Goal: Task Accomplishment & Management: Manage account settings

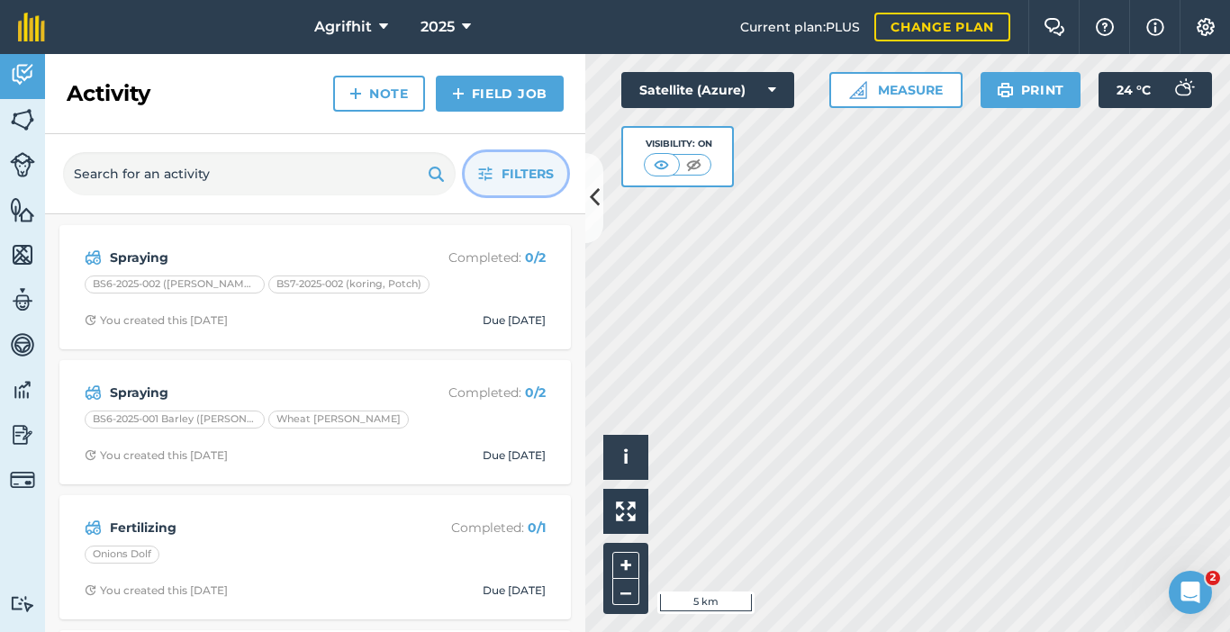
click at [540, 183] on span "Filters" at bounding box center [528, 174] width 52 height 20
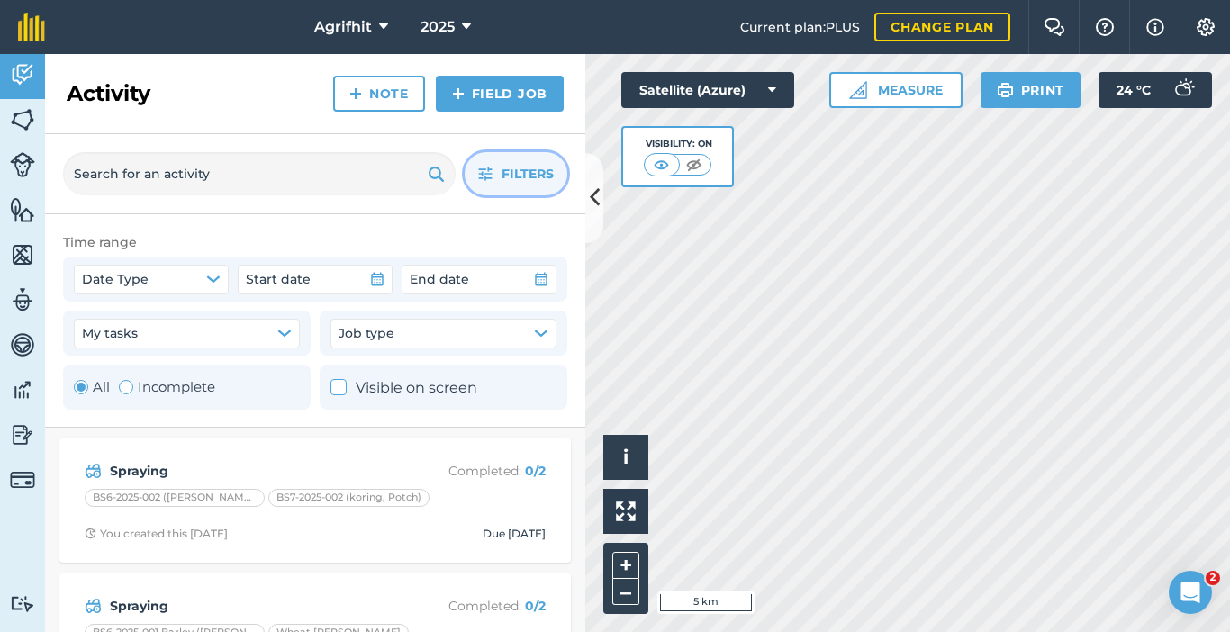
click at [127, 391] on div "Toggle Activity" at bounding box center [126, 387] width 14 height 14
radio input "false"
radio input "true"
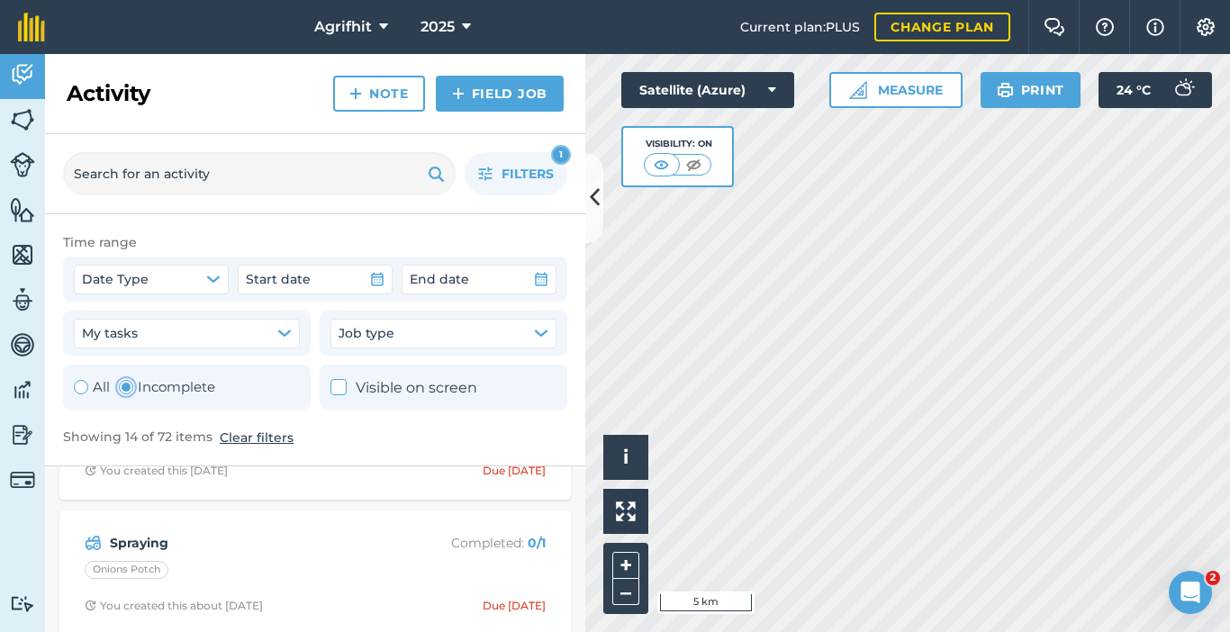
scroll to position [270, 0]
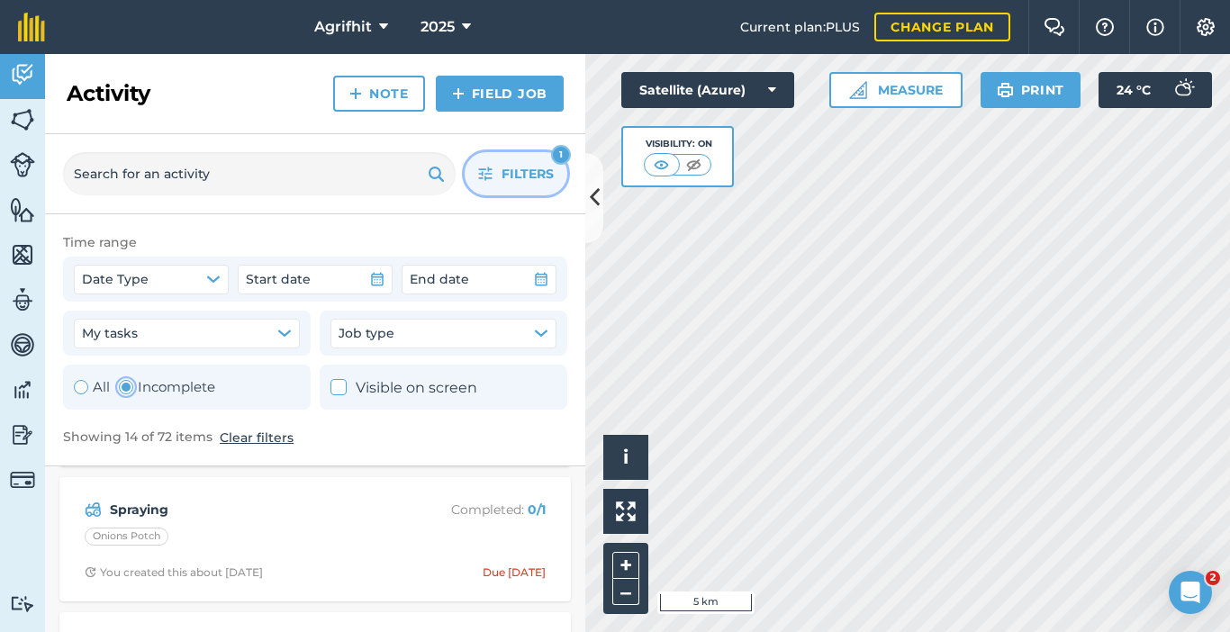
click at [526, 175] on span "Filters" at bounding box center [528, 174] width 52 height 20
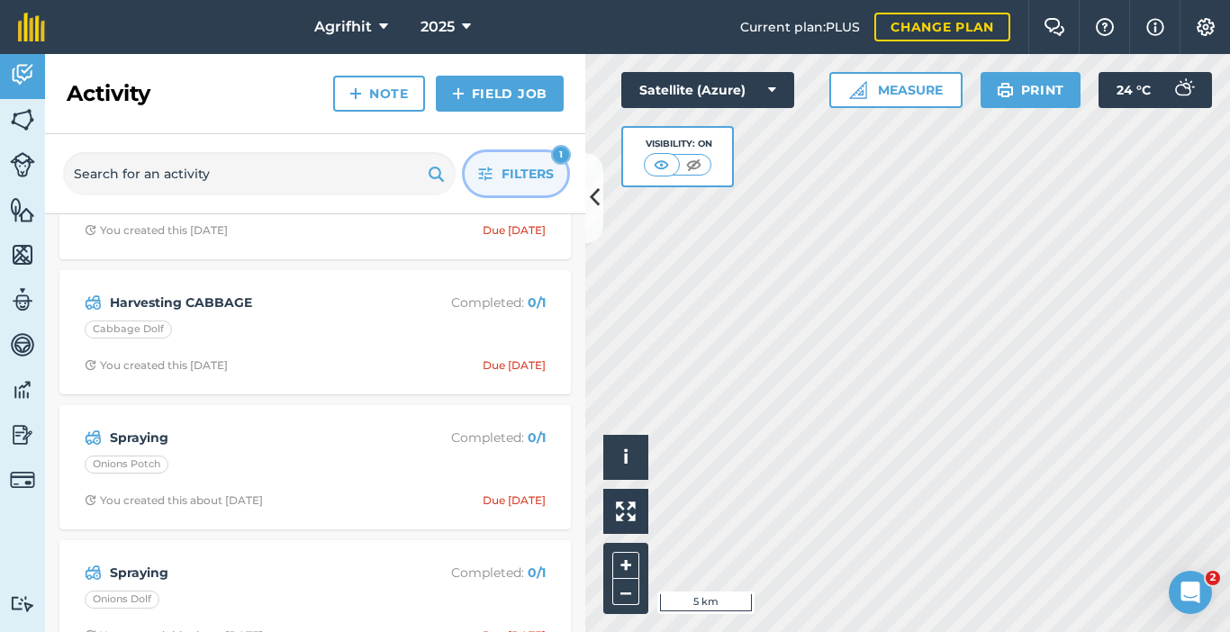
scroll to position [0, 0]
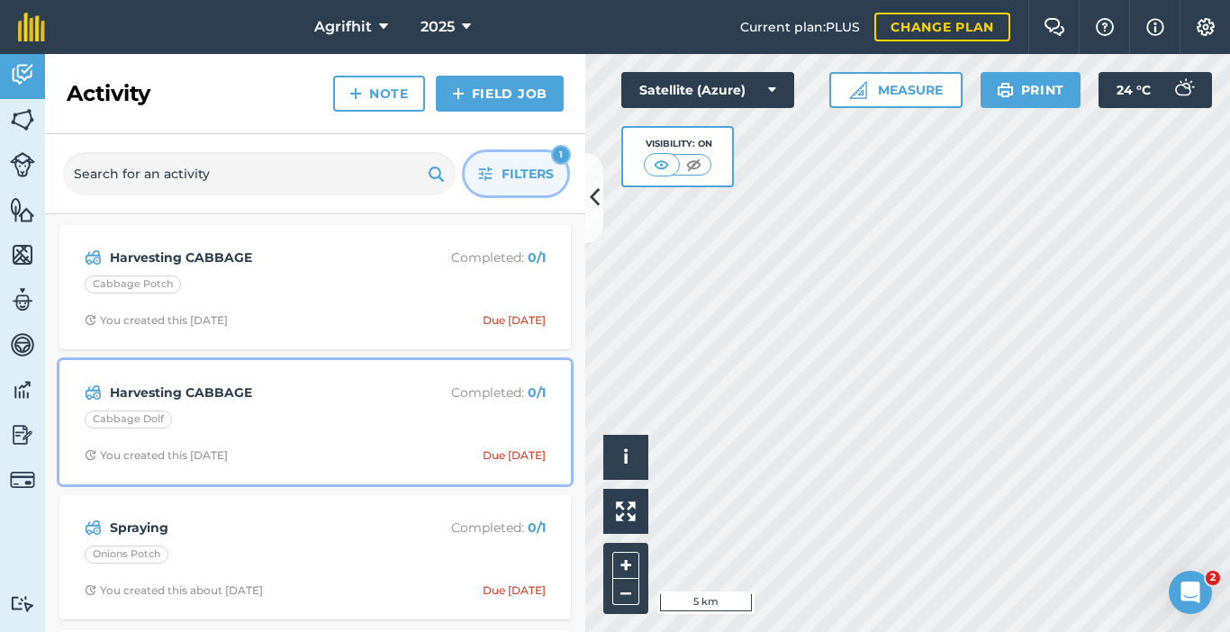
click at [144, 424] on div "Cabbage Dolf" at bounding box center [128, 420] width 87 height 18
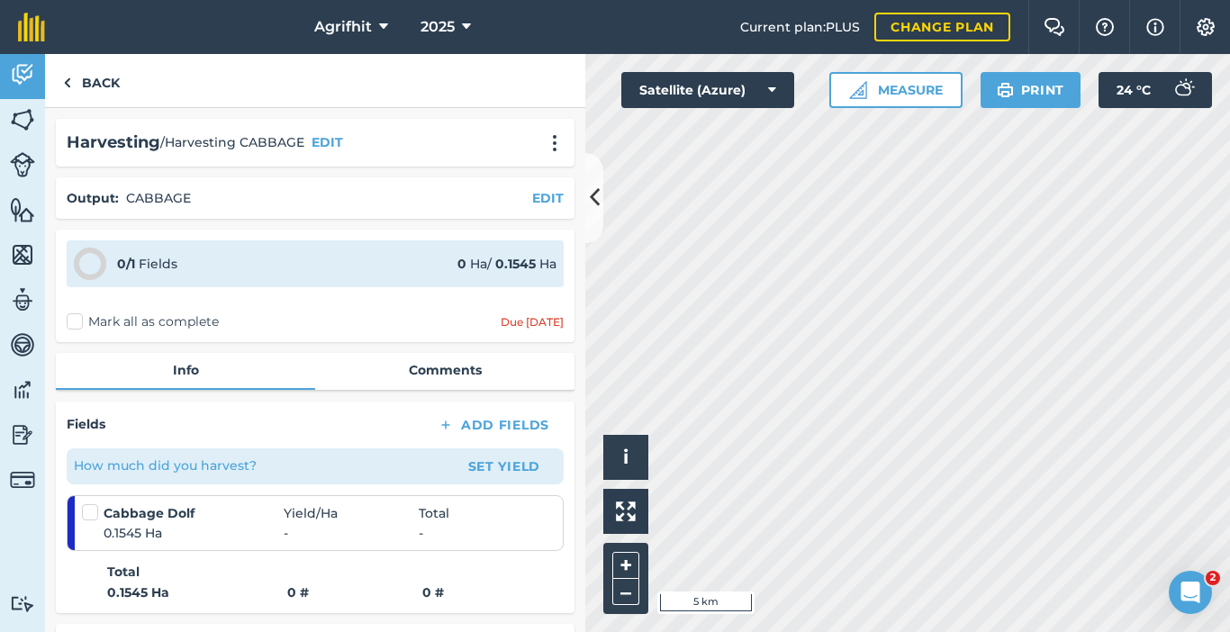
click at [74, 326] on label "Mark all as complete" at bounding box center [143, 321] width 152 height 19
click at [74, 324] on input "Mark all as complete" at bounding box center [73, 318] width 12 height 12
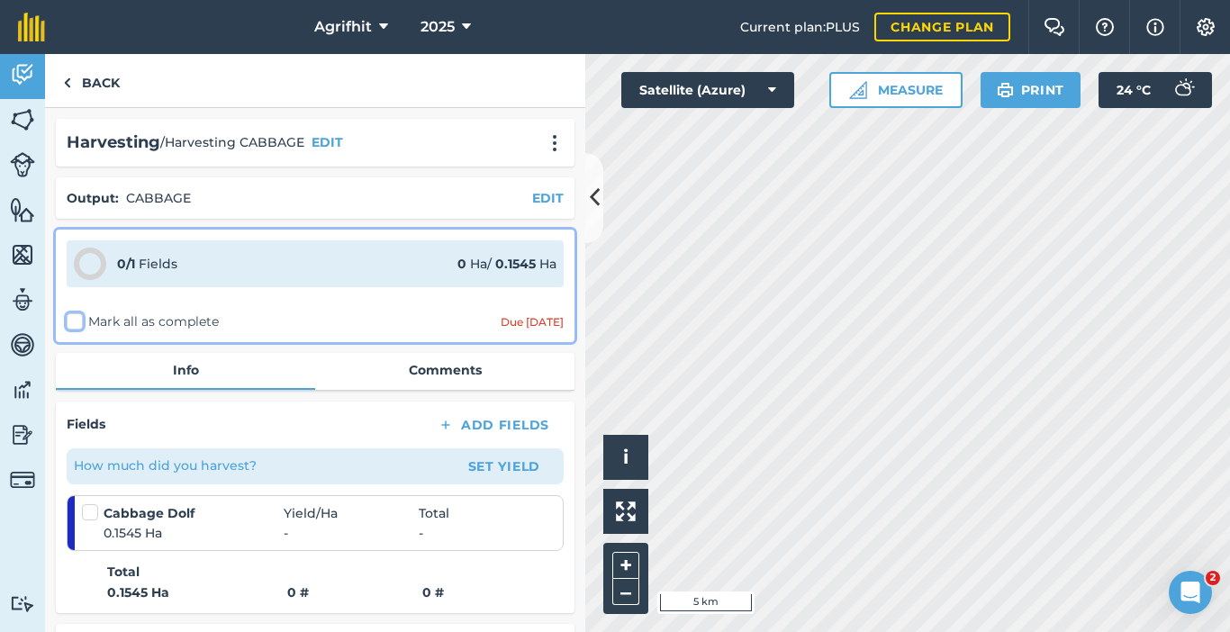
checkbox input "false"
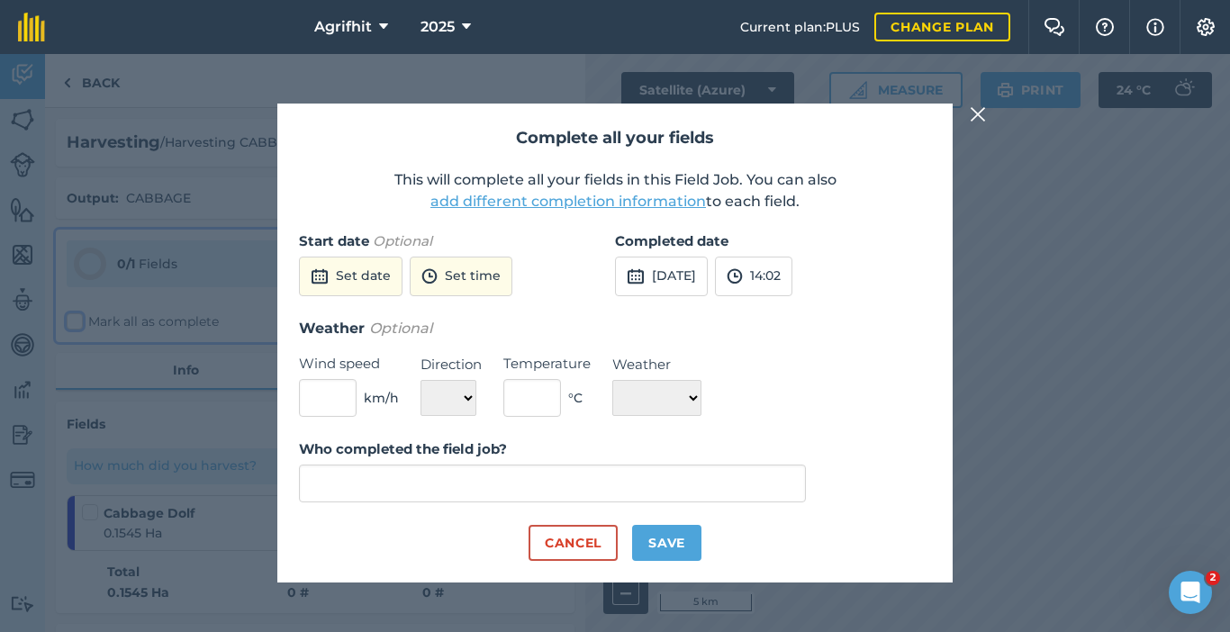
type input "[PERSON_NAME]"
click at [574, 544] on button "Cancel" at bounding box center [573, 543] width 89 height 36
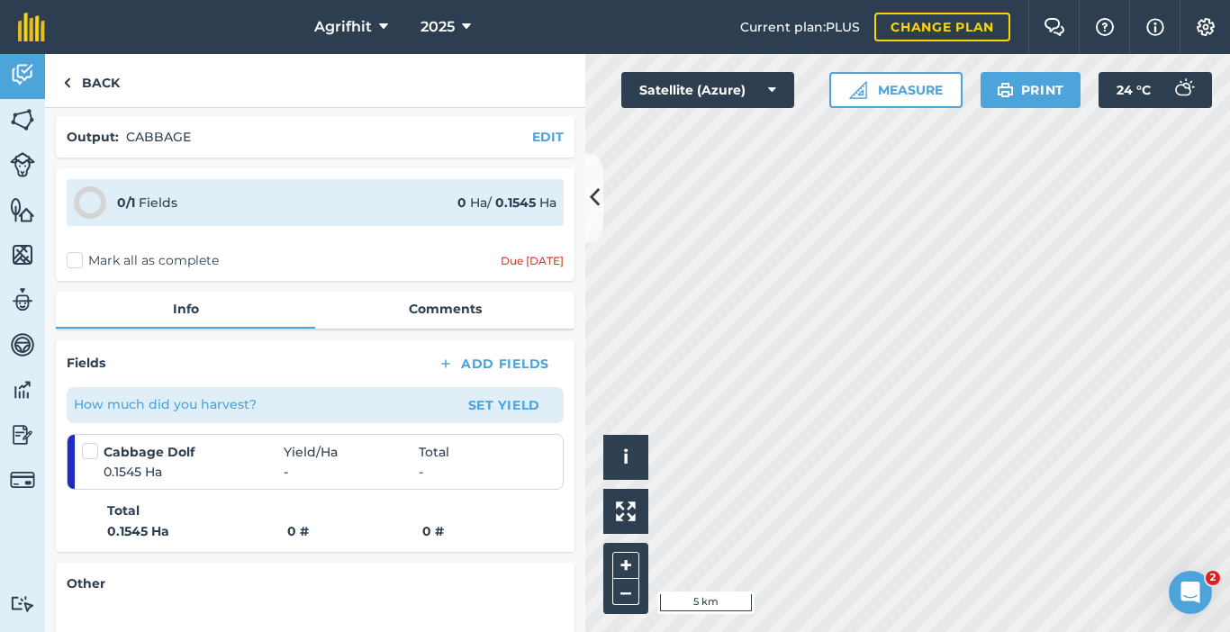
scroll to position [90, 0]
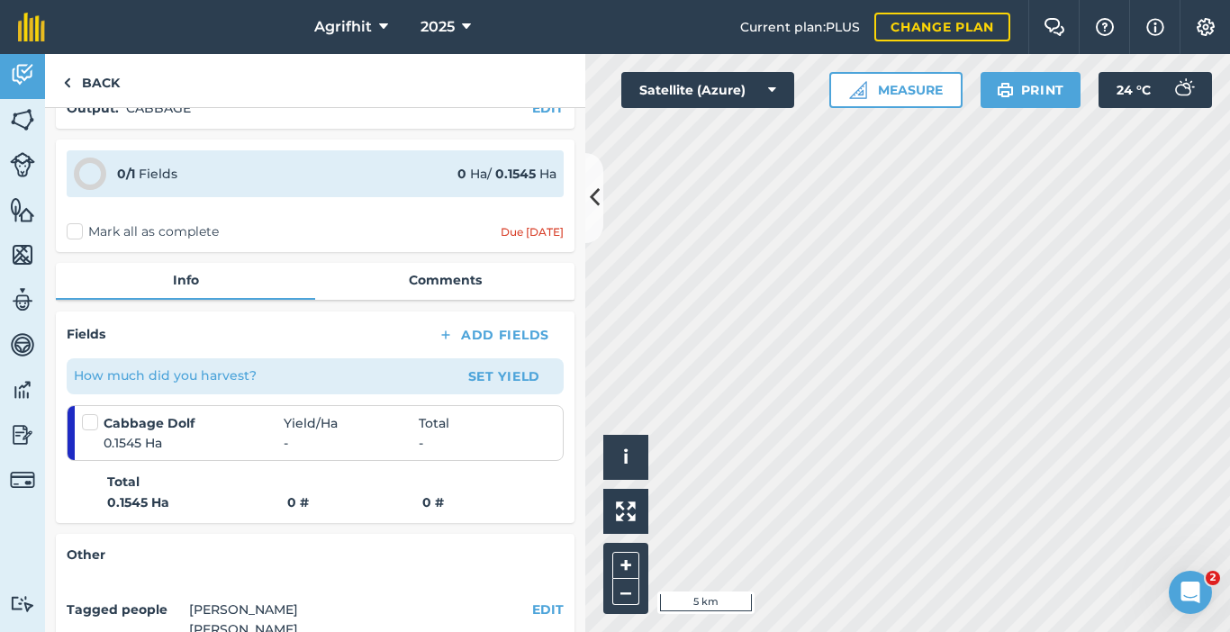
click at [90, 413] on label at bounding box center [93, 413] width 22 height 0
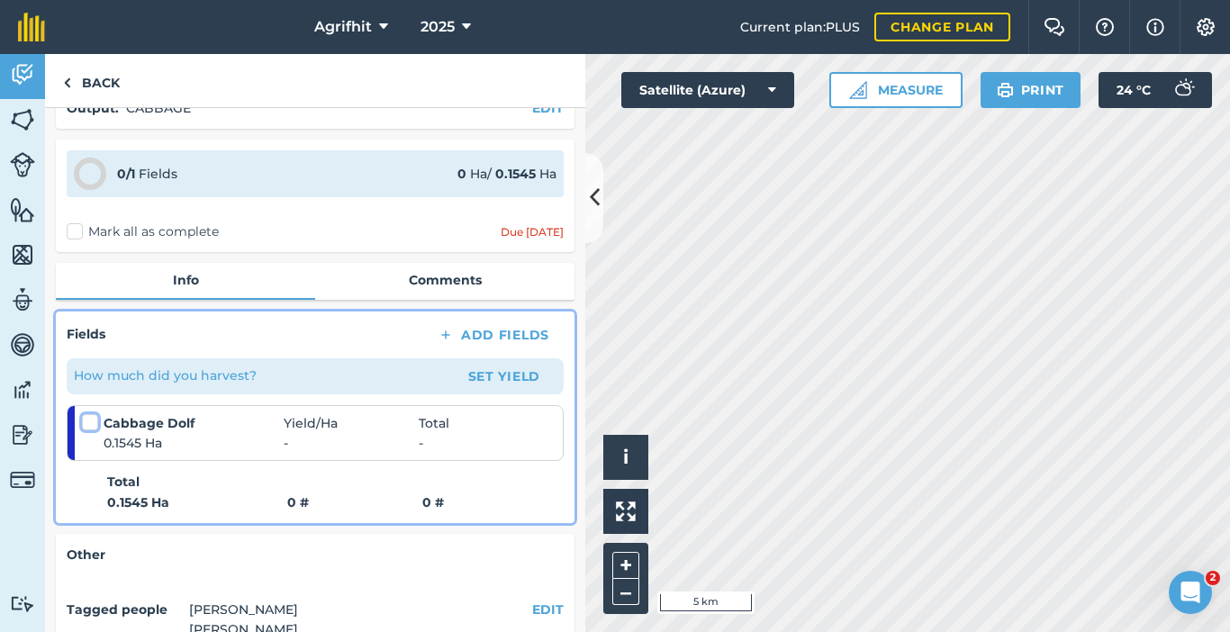
click at [90, 425] on input "checkbox" at bounding box center [88, 419] width 12 height 12
checkbox input "false"
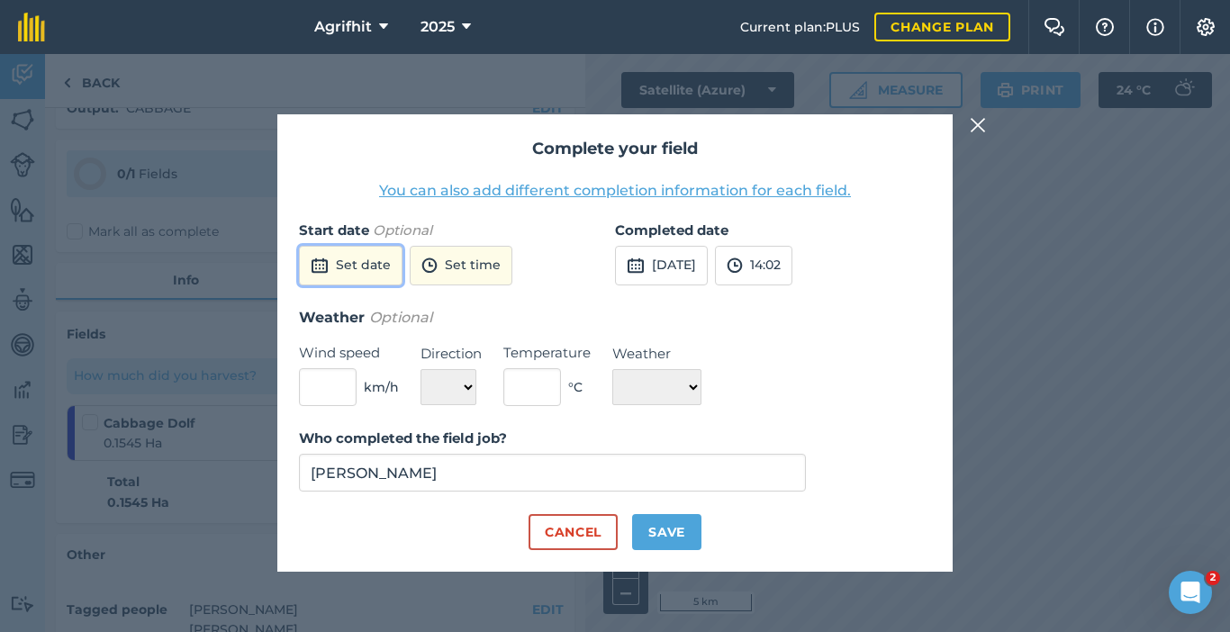
click at [374, 272] on button "Set date" at bounding box center [351, 266] width 104 height 40
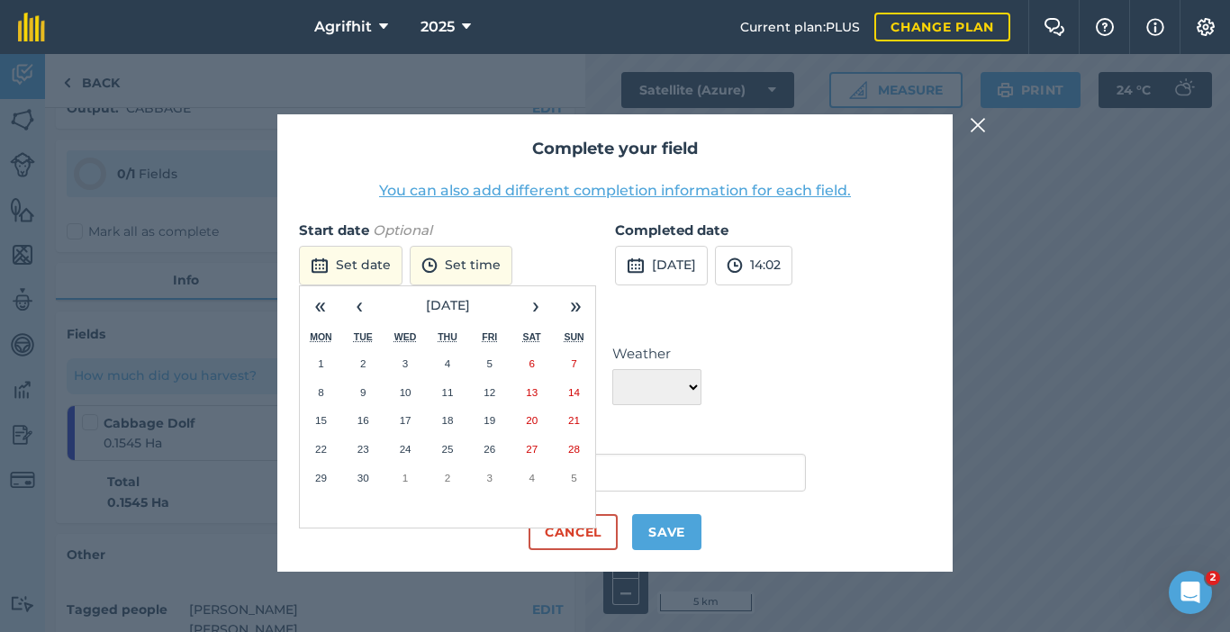
click at [448, 454] on abbr "25" at bounding box center [447, 449] width 12 height 12
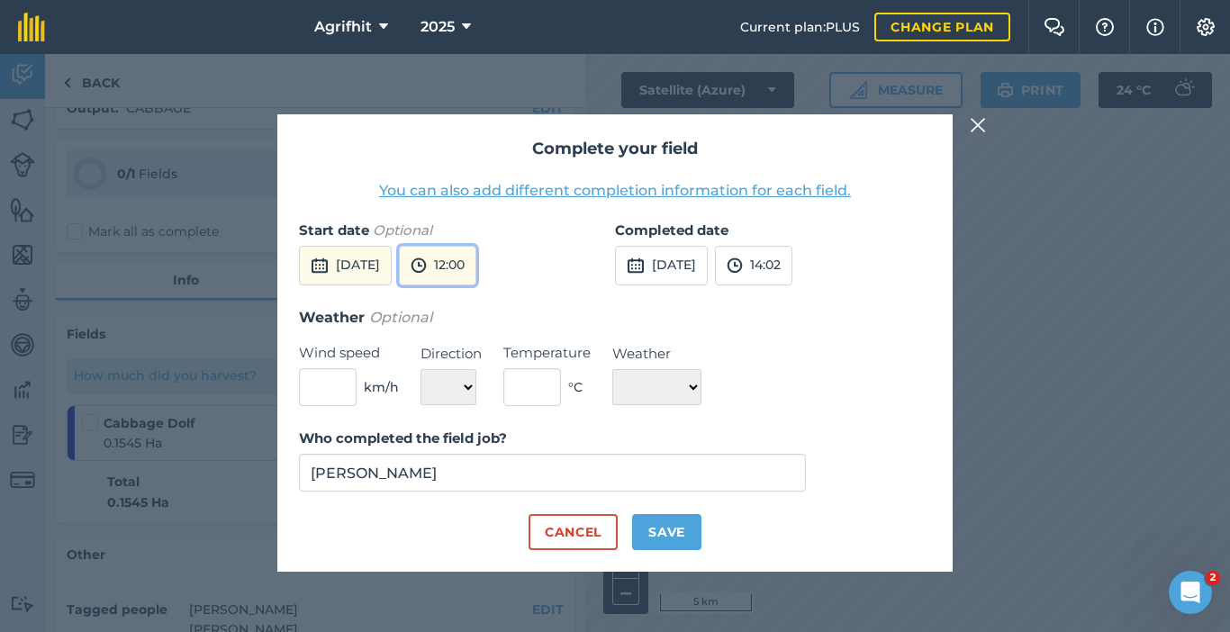
click at [476, 275] on button "12:00" at bounding box center [437, 266] width 77 height 40
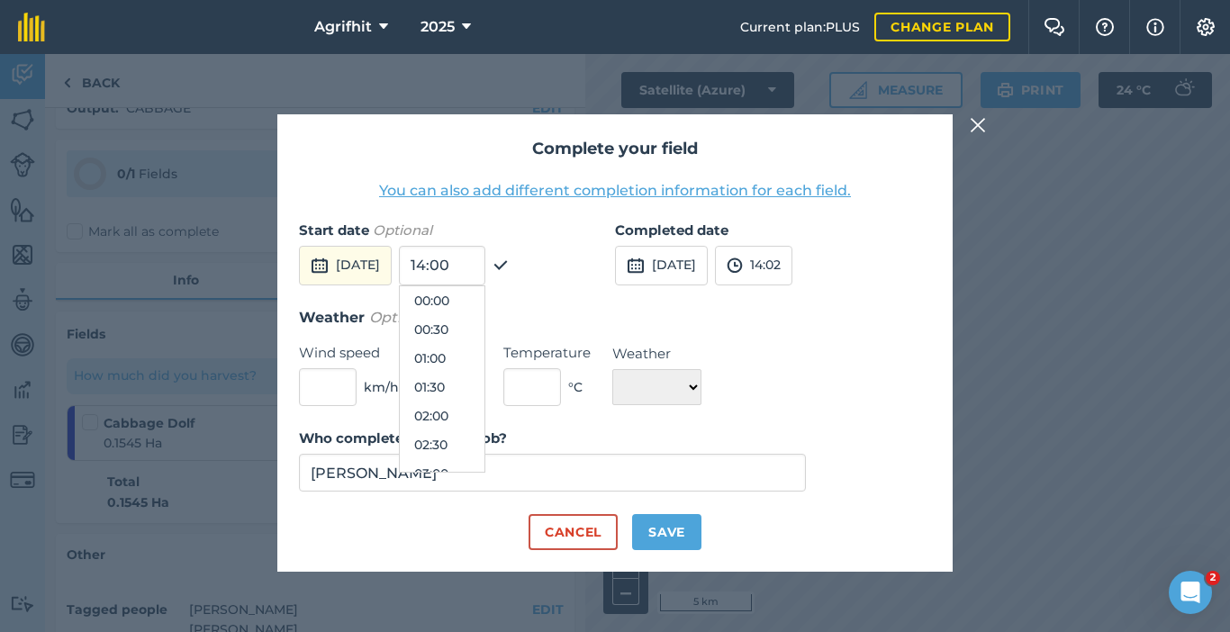
scroll to position [605, 0]
click at [481, 302] on button "10:30" at bounding box center [442, 300] width 85 height 29
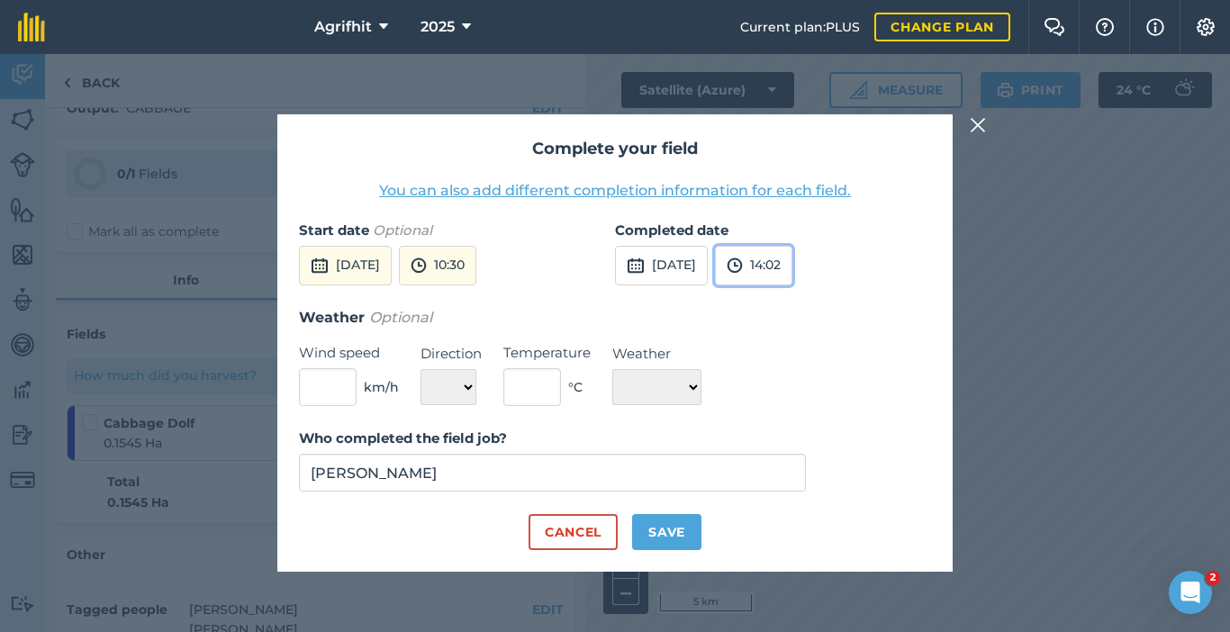
click at [792, 262] on button "14:02" at bounding box center [753, 266] width 77 height 40
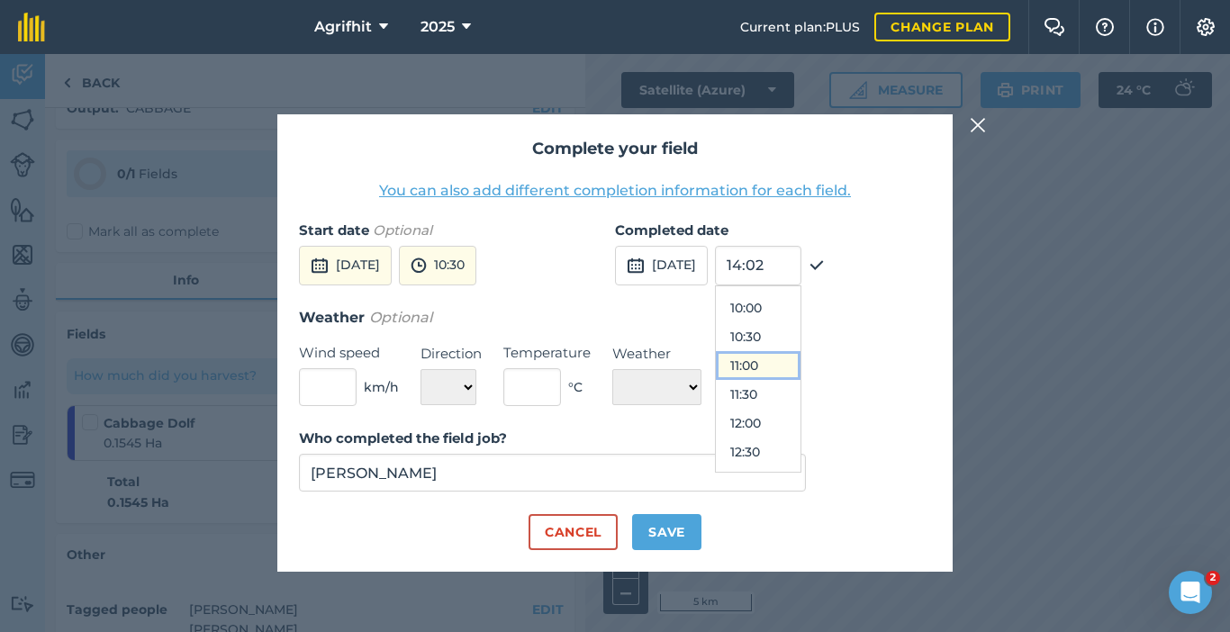
click at [791, 358] on button "11:00" at bounding box center [758, 365] width 85 height 29
click at [348, 390] on input "text" at bounding box center [328, 387] width 58 height 38
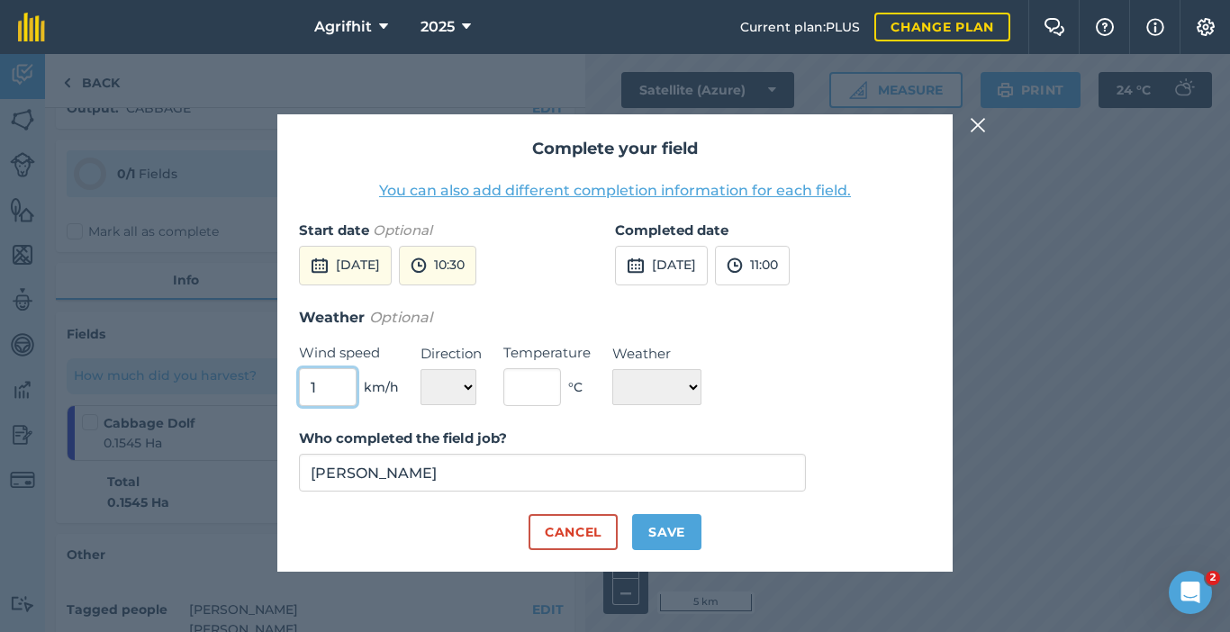
type input "1"
click at [466, 388] on select "N NE E SE S SW W NW" at bounding box center [448, 387] width 56 height 36
select select "NE"
click at [420, 369] on select "N NE E SE S SW W NW" at bounding box center [448, 387] width 56 height 36
click at [530, 385] on input "text" at bounding box center [532, 387] width 58 height 38
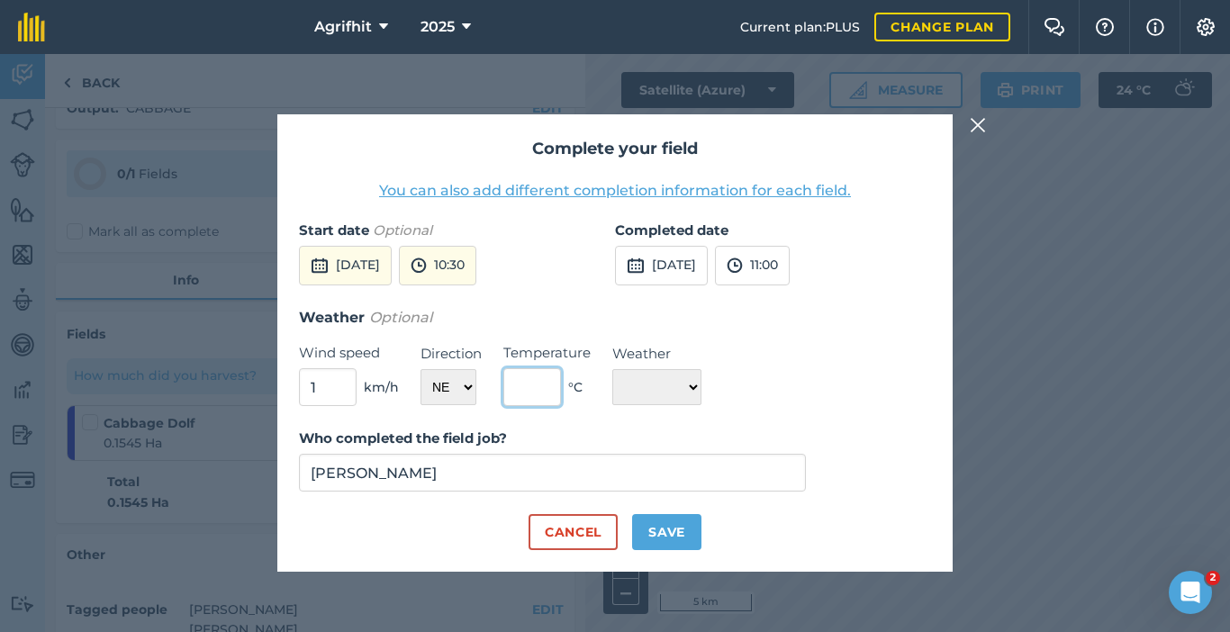
click at [528, 384] on input "text" at bounding box center [532, 387] width 58 height 38
type input "23"
click at [701, 392] on select "☀️ Sunny 🌧 Rainy ⛅️ Cloudy 🌨 Snow ❄️ Icy" at bounding box center [656, 387] width 89 height 36
select select "Sunny"
click at [612, 369] on select "☀️ Sunny 🌧 Rainy ⛅️ Cloudy 🌨 Snow ❄️ Icy" at bounding box center [656, 387] width 89 height 36
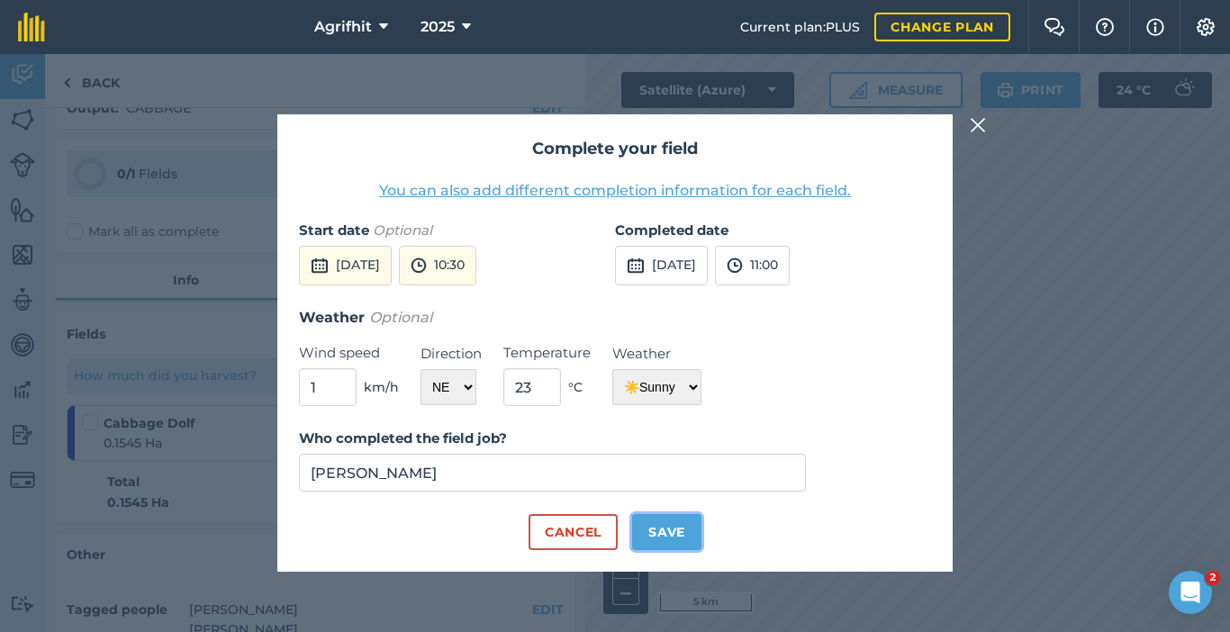
click at [667, 535] on button "Save" at bounding box center [666, 532] width 69 height 36
checkbox input "true"
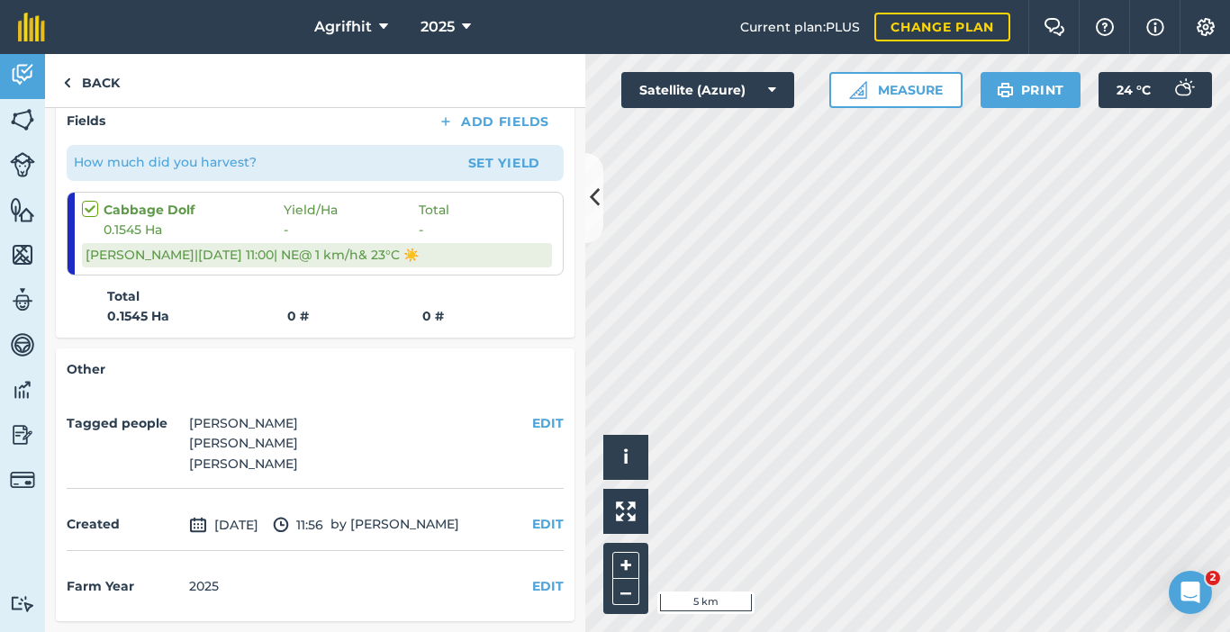
scroll to position [0, 0]
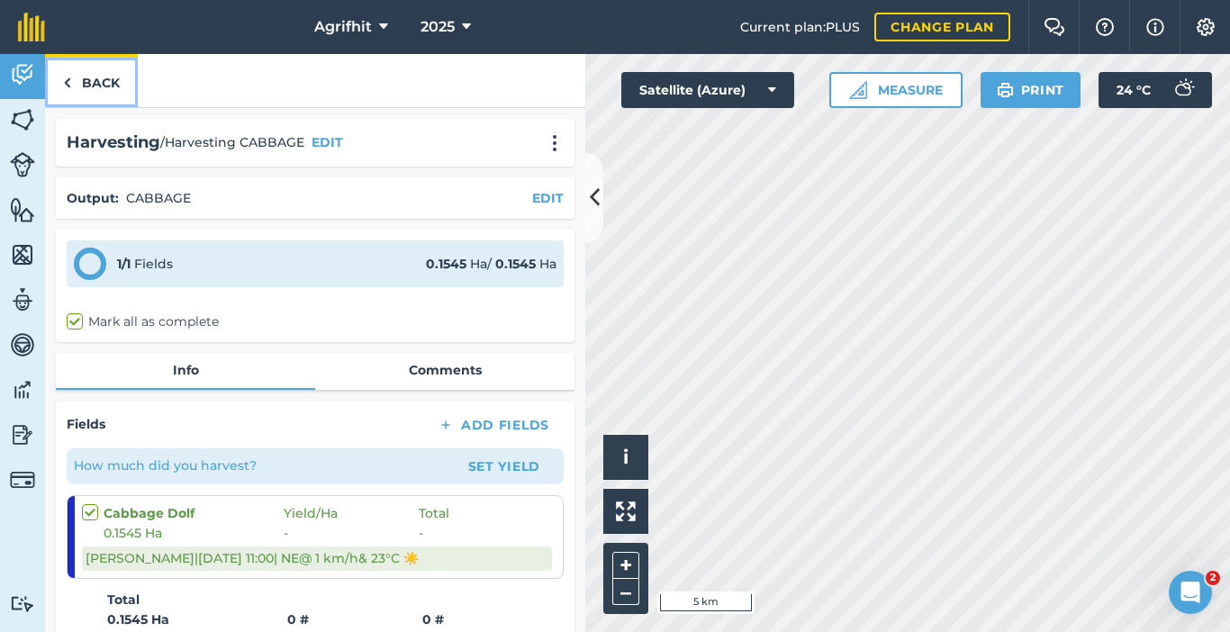
click at [106, 86] on link "Back" at bounding box center [91, 80] width 93 height 53
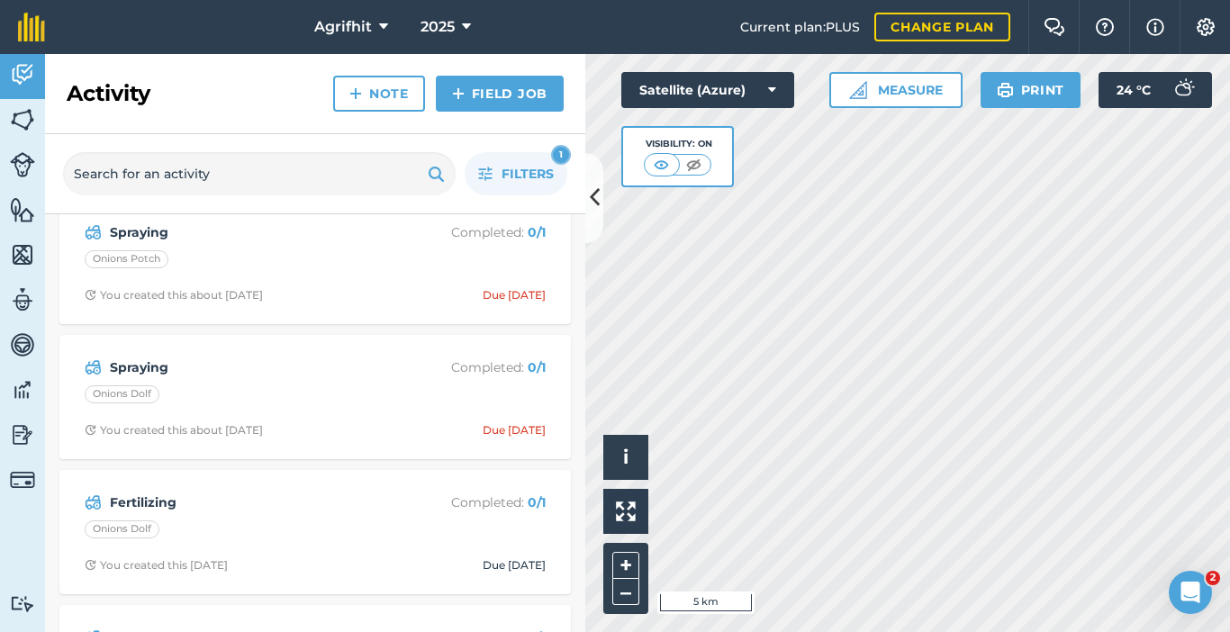
scroll to position [180, 0]
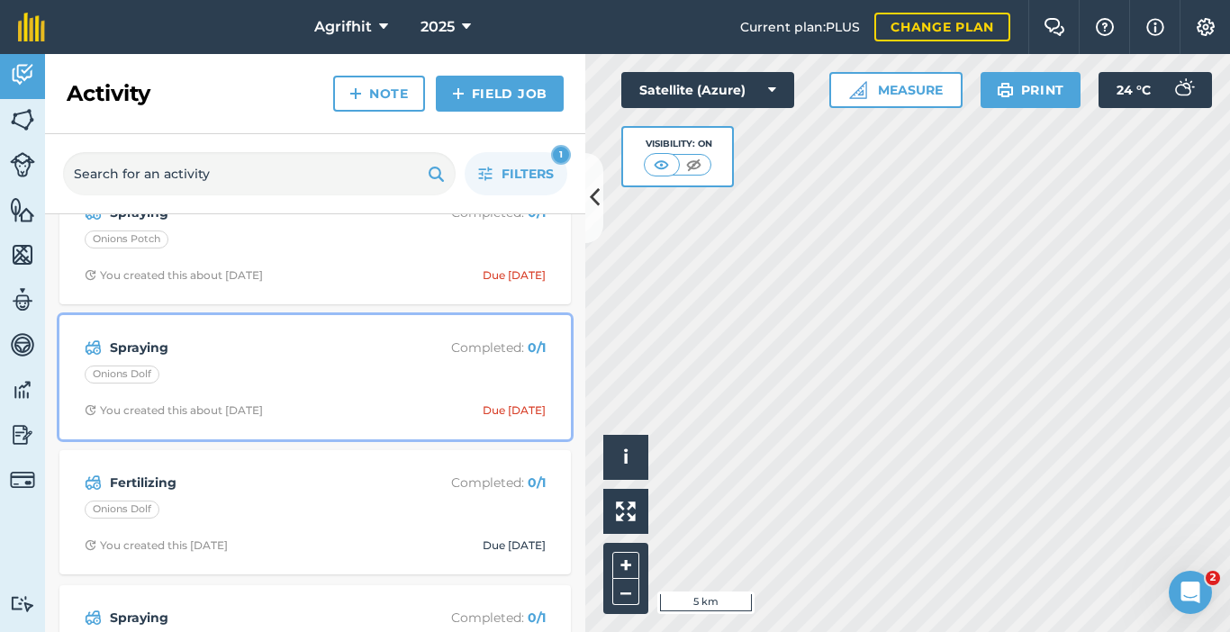
click at [396, 359] on div "Spraying Completed : 0 / 1 Onions Dolf You created this about [DATE] Due [DATE]" at bounding box center [315, 377] width 490 height 103
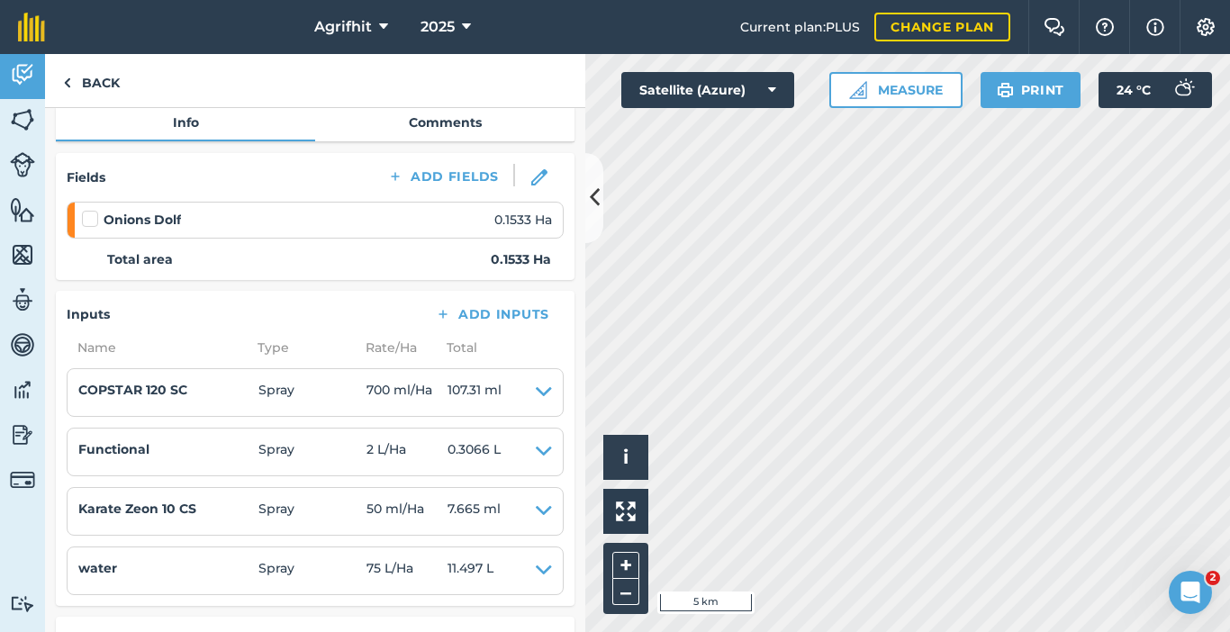
scroll to position [90, 0]
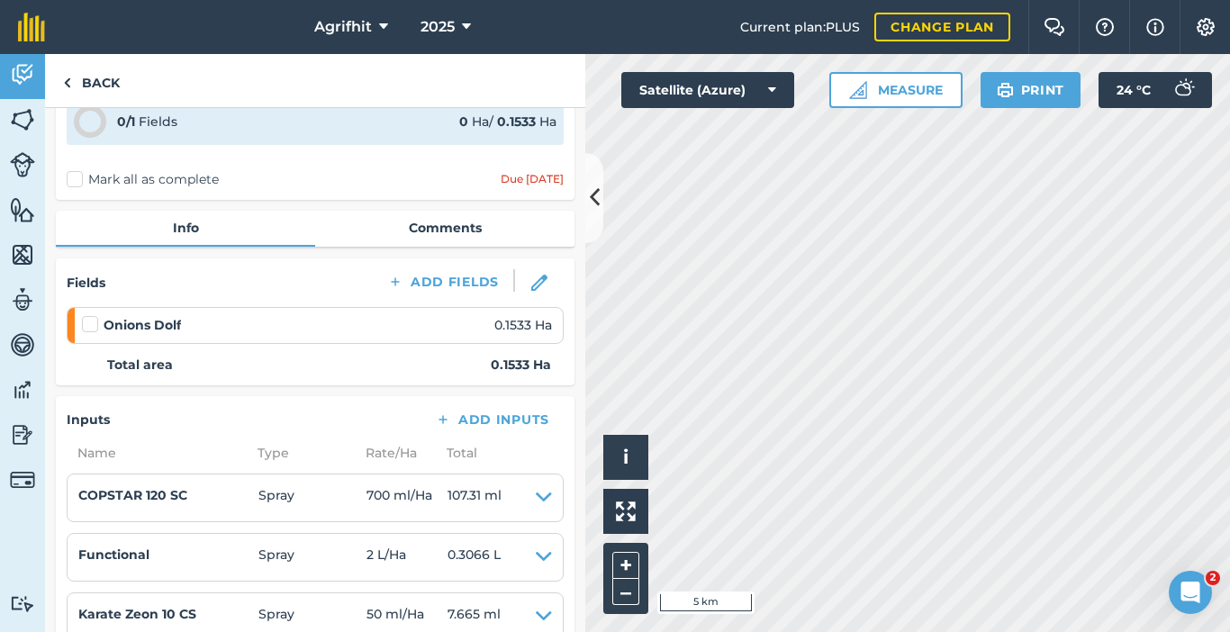
click at [87, 315] on label at bounding box center [93, 315] width 22 height 0
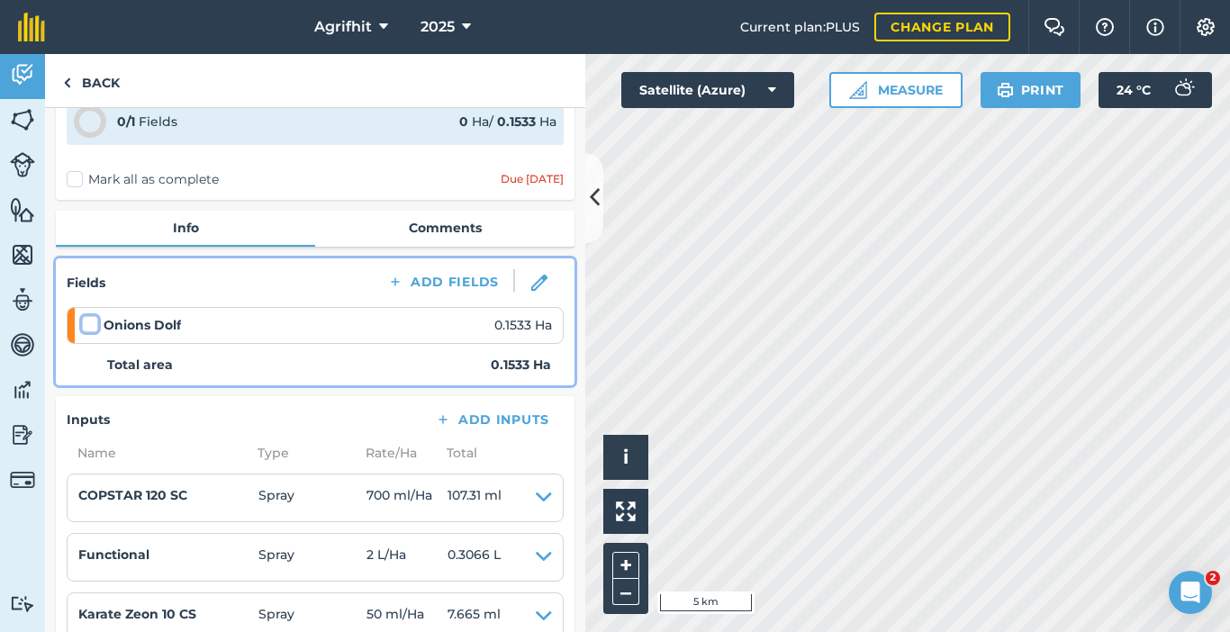
click at [87, 324] on input "checkbox" at bounding box center [88, 321] width 12 height 12
checkbox input "false"
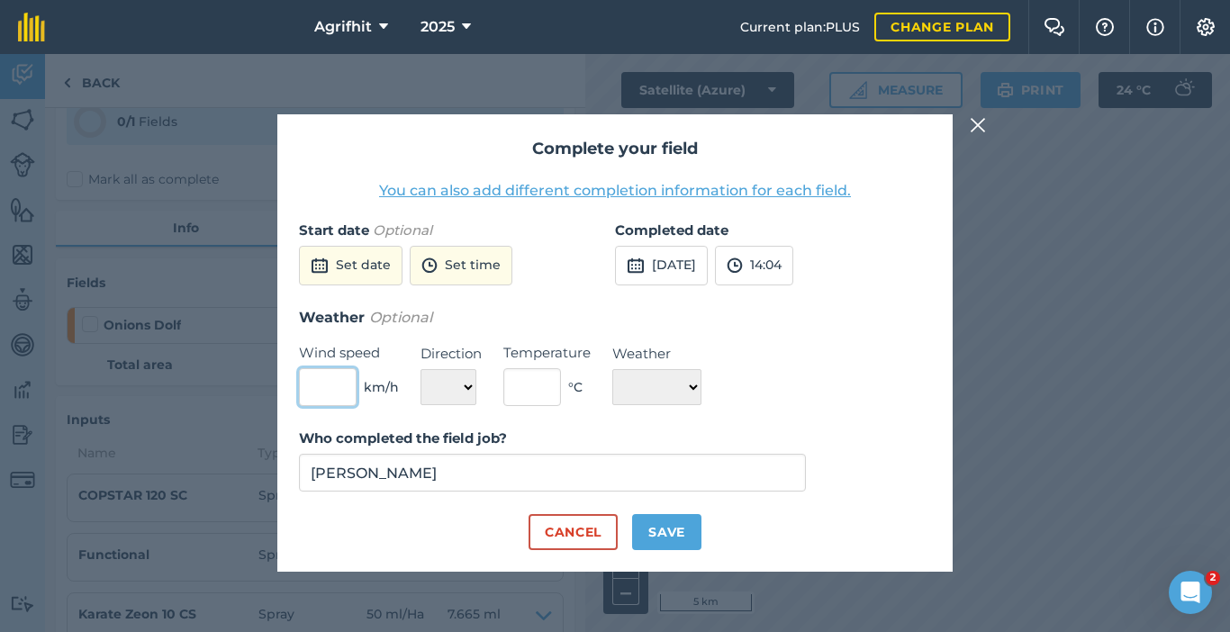
click at [326, 385] on input "text" at bounding box center [328, 387] width 58 height 38
type input "1"
click at [467, 391] on select "N NE E SE S SW W NW" at bounding box center [448, 387] width 56 height 36
select select "NW"
click at [420, 369] on select "N NE E SE S SW W NW" at bounding box center [448, 387] width 56 height 36
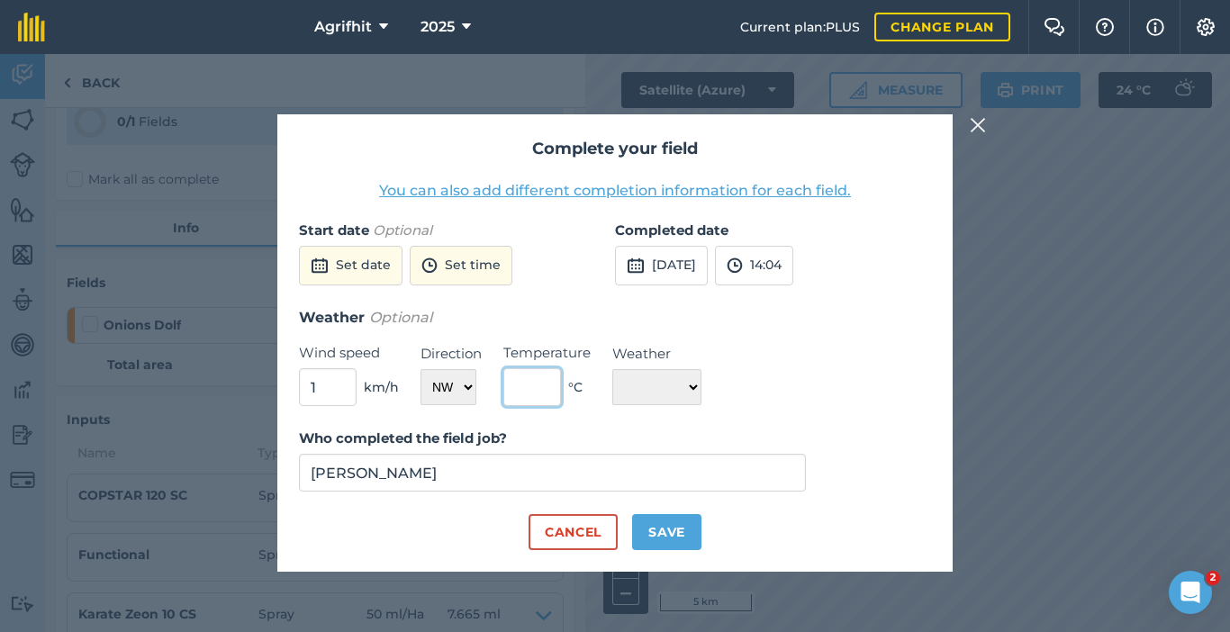
click at [548, 389] on input "text" at bounding box center [532, 387] width 58 height 38
type input "20"
click at [701, 388] on select "☀️ Sunny 🌧 Rainy ⛅️ Cloudy 🌨 Snow ❄️ Icy" at bounding box center [656, 387] width 89 height 36
select select "Sunny"
click at [612, 369] on select "☀️ Sunny 🌧 Rainy ⛅️ Cloudy 🌨 Snow ❄️ Icy" at bounding box center [656, 387] width 89 height 36
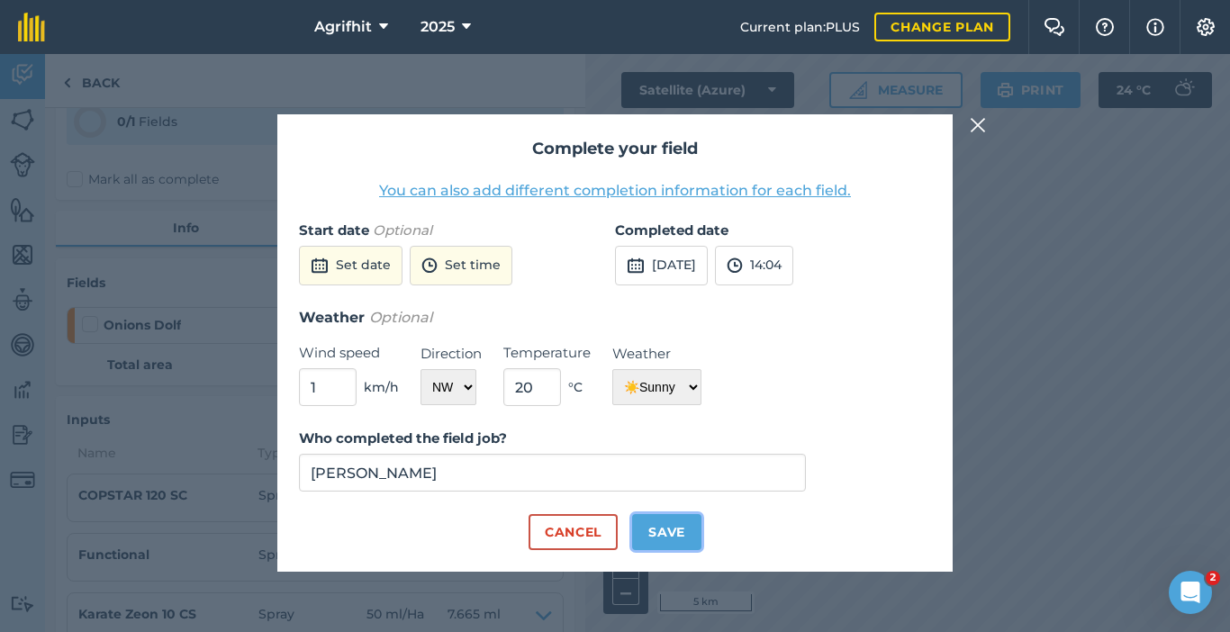
click at [677, 526] on button "Save" at bounding box center [666, 532] width 69 height 36
checkbox input "true"
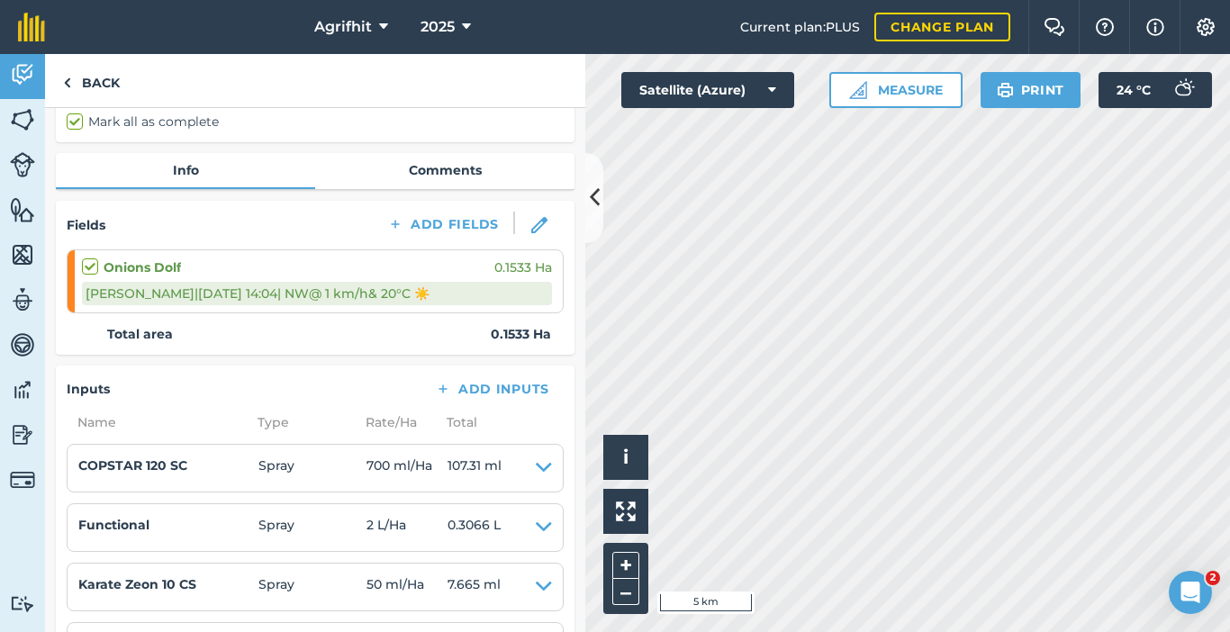
scroll to position [100, 0]
